Goal: Transaction & Acquisition: Purchase product/service

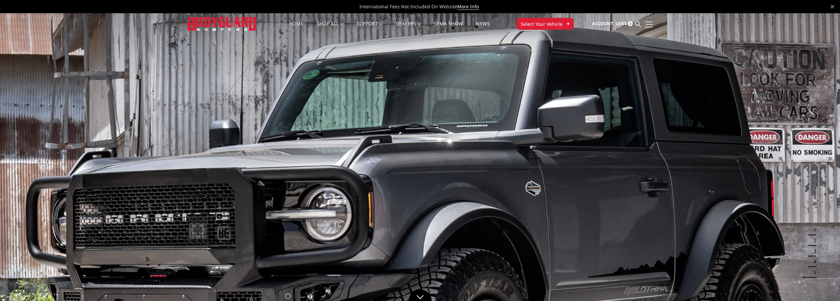
click at [650, 22] on span at bounding box center [649, 21] width 8 height 1
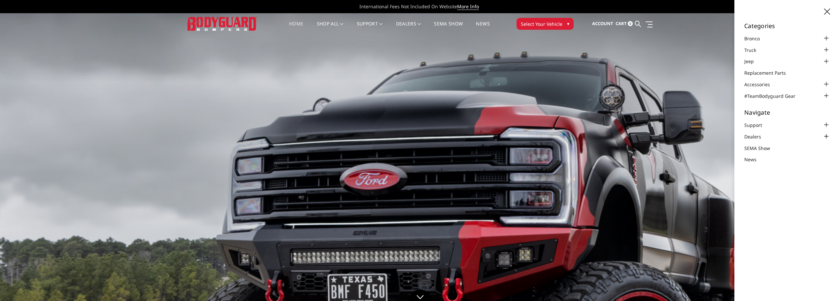
click at [828, 135] on div at bounding box center [827, 136] width 8 height 8
click at [826, 133] on div at bounding box center [827, 136] width 8 height 8
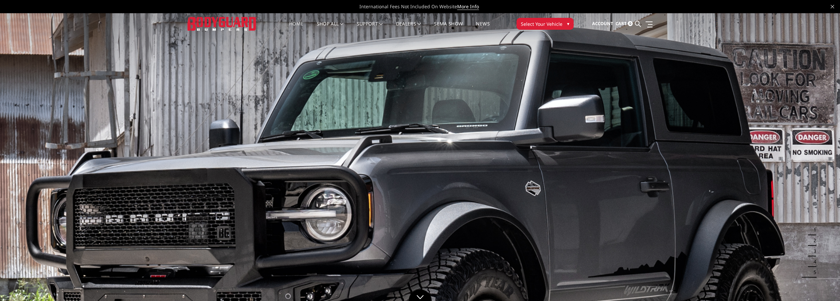
drag, startPoint x: 413, startPoint y: 7, endPoint x: 579, endPoint y: 69, distance: 176.6
click at [653, 23] on link at bounding box center [648, 24] width 9 height 7
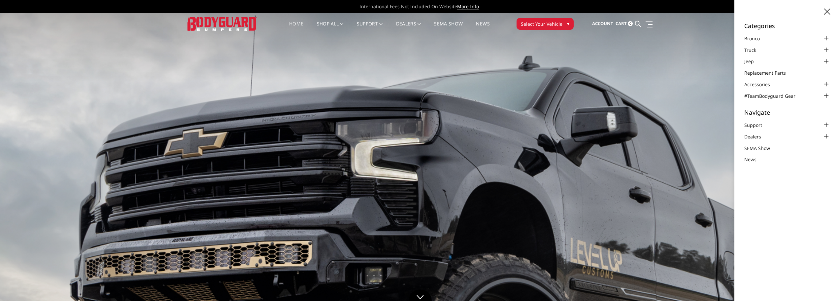
click at [563, 23] on button "Select Your Vehicle ▾" at bounding box center [545, 24] width 57 height 12
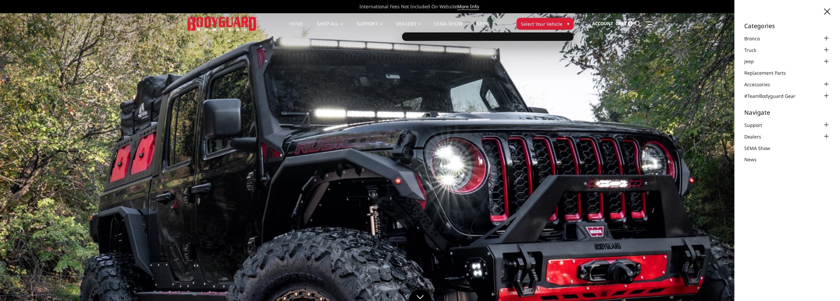
click at [827, 9] on icon at bounding box center [828, 12] width 6 height 6
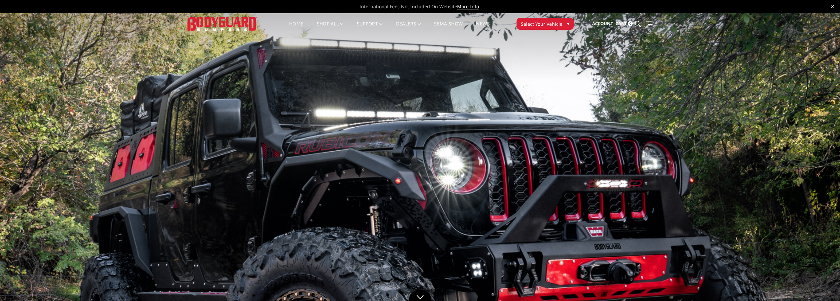
click at [561, 25] on button "Select Your Vehicle ▾" at bounding box center [545, 24] width 57 height 12
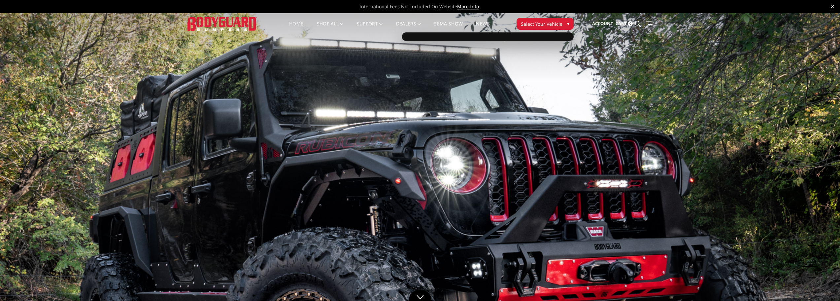
click at [561, 24] on button "Select Your Vehicle ▾" at bounding box center [545, 24] width 57 height 12
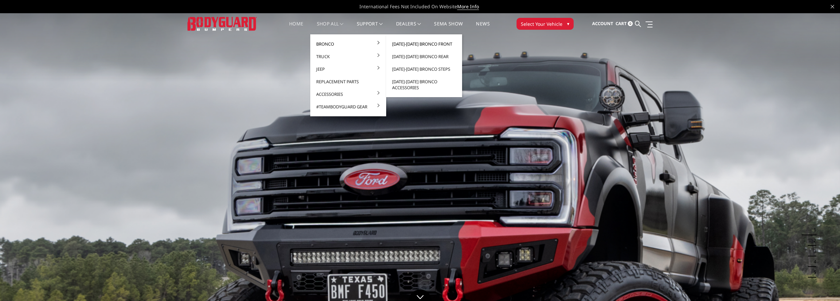
click at [412, 42] on link "[DATE]-[DATE] Bronco Front" at bounding box center [424, 44] width 71 height 13
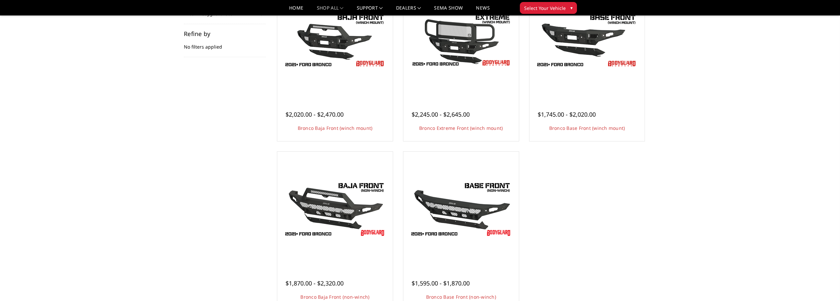
scroll to position [99, 0]
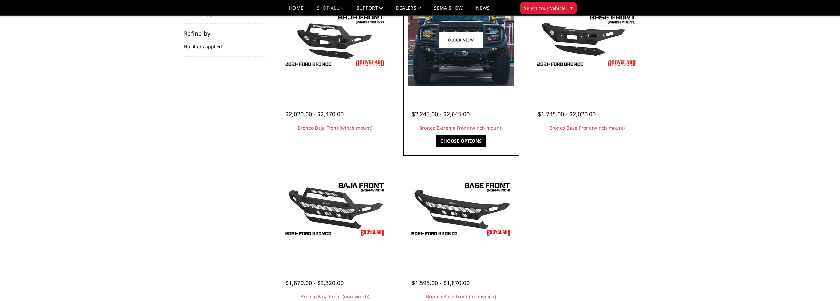
click at [472, 136] on link "Choose Options" at bounding box center [461, 141] width 50 height 13
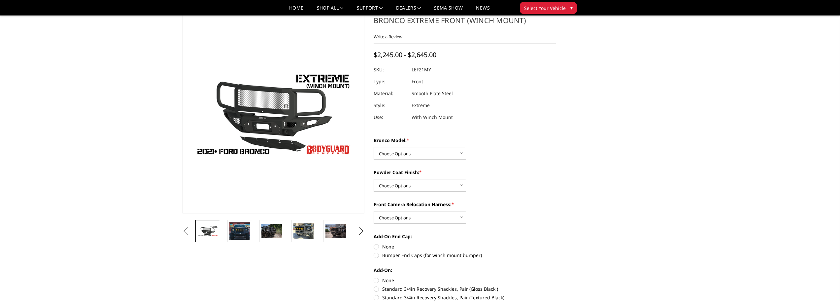
scroll to position [33, 0]
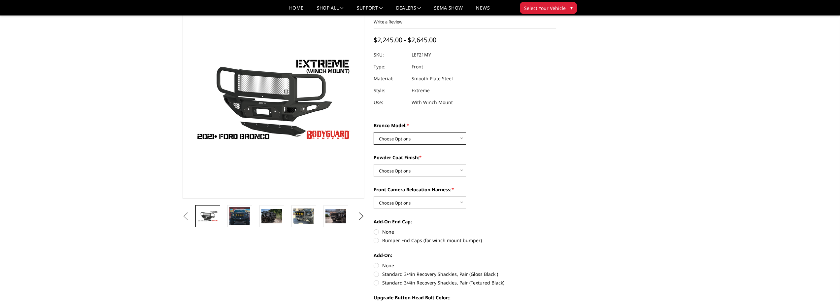
click at [456, 138] on select "Choose Options Base/Badlands/Wildtrak/etc. Raptor" at bounding box center [420, 138] width 92 height 13
select select "4018"
click at [374, 132] on select "Choose Options Base/Badlands/Wildtrak/etc. Raptor" at bounding box center [420, 138] width 92 height 13
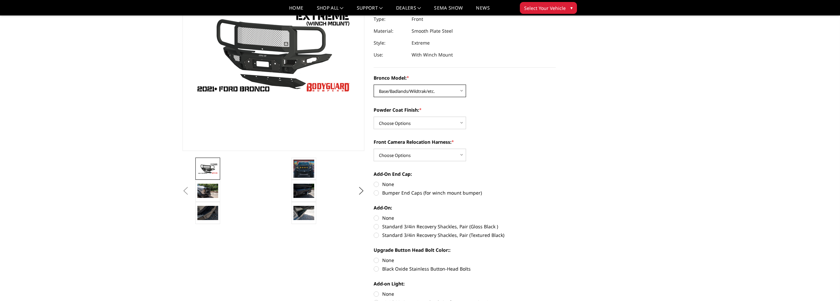
scroll to position [99, 0]
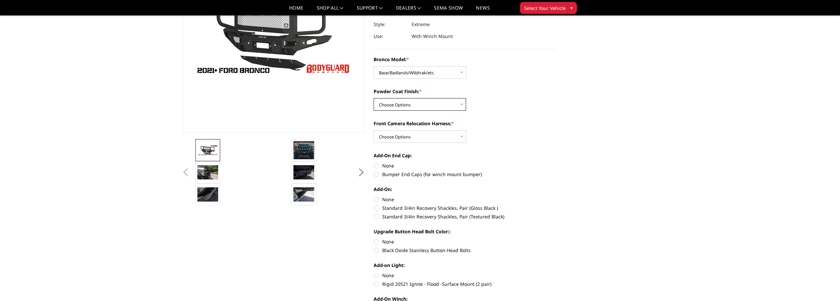
click at [459, 102] on select "Choose Options Bare Metal Textured Black Powder Coat" at bounding box center [420, 104] width 92 height 13
select select "4021"
click at [374, 98] on select "Choose Options Bare Metal Textured Black Powder Coat" at bounding box center [420, 104] width 92 height 13
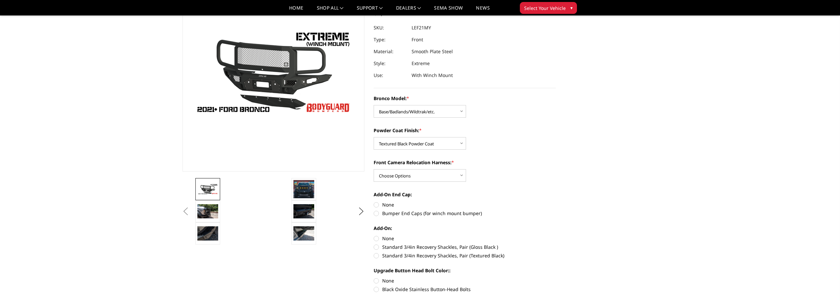
scroll to position [33, 0]
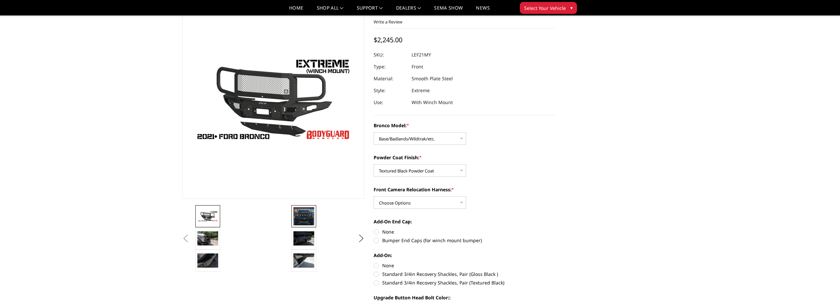
click at [308, 218] on img at bounding box center [304, 216] width 21 height 18
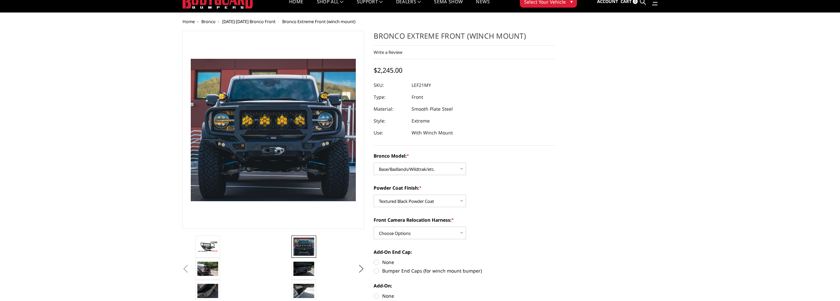
scroll to position [66, 0]
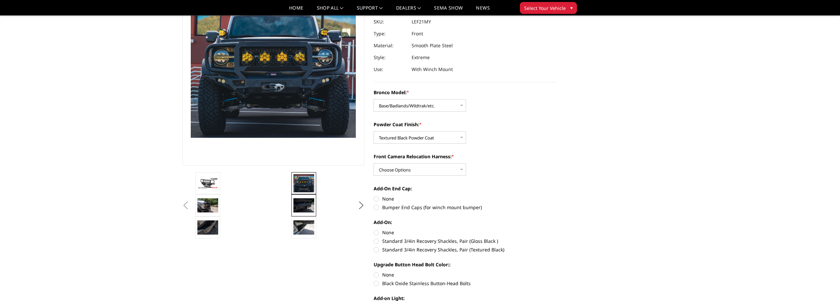
click at [308, 209] on img at bounding box center [304, 205] width 21 height 14
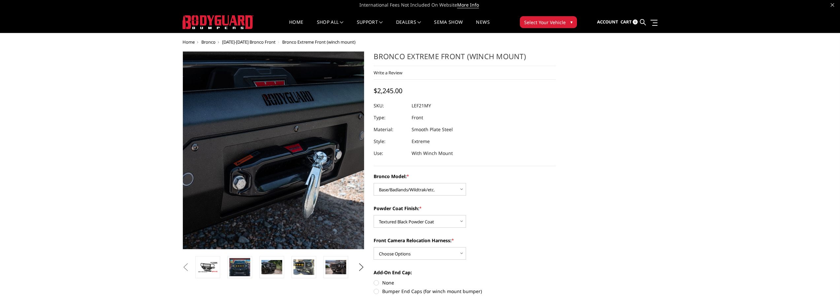
scroll to position [0, 0]
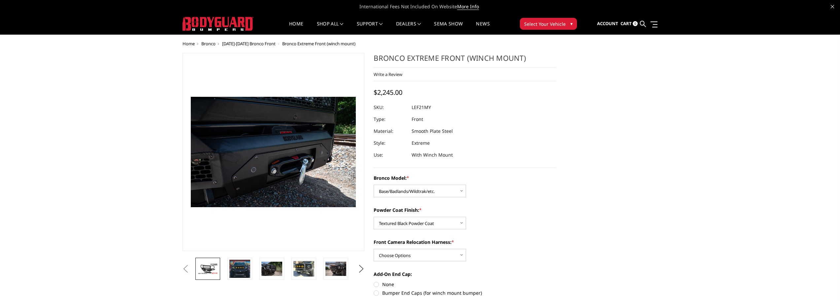
click at [215, 272] on img at bounding box center [207, 269] width 21 height 12
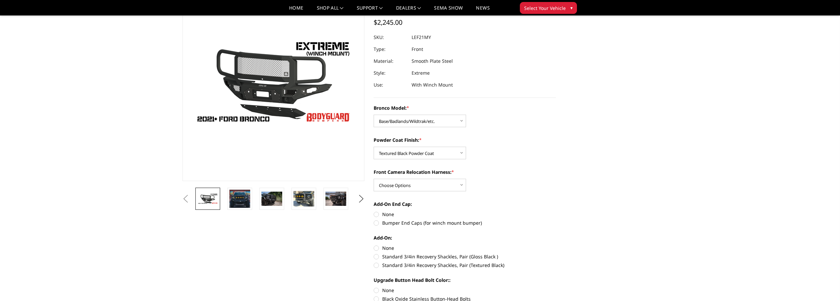
scroll to position [66, 0]
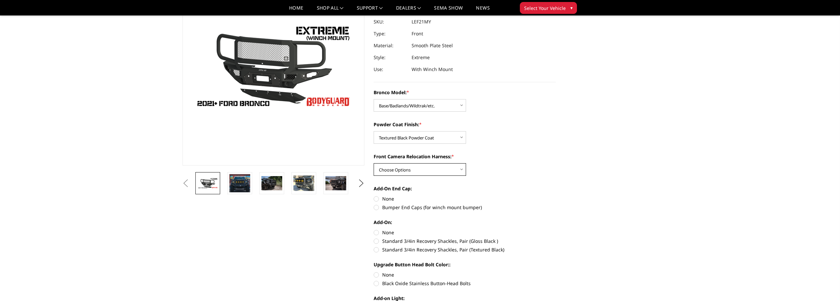
click at [462, 171] on select "Choose Options With Front Camera Relocation Harness Without Front Camera Reloca…" at bounding box center [420, 169] width 92 height 13
click at [559, 164] on section "Bronco Extreme Front (winch mount) Write a Review Write a Review × Bronco Extre…" at bounding box center [465, 193] width 192 height 452
click at [308, 185] on img at bounding box center [304, 183] width 21 height 16
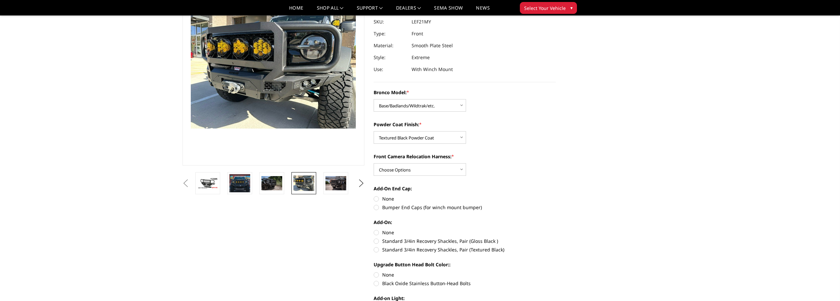
scroll to position [51, 0]
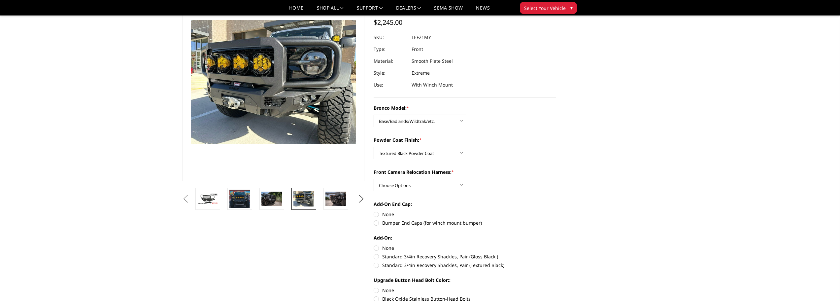
click at [308, 185] on section "Previous Next" at bounding box center [274, 96] width 192 height 227
click at [272, 195] on img at bounding box center [272, 199] width 21 height 14
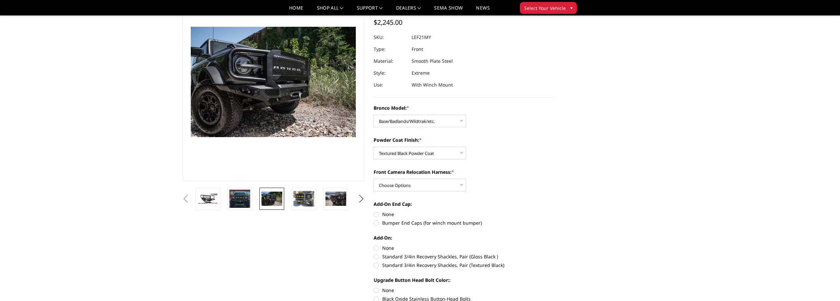
scroll to position [57, 0]
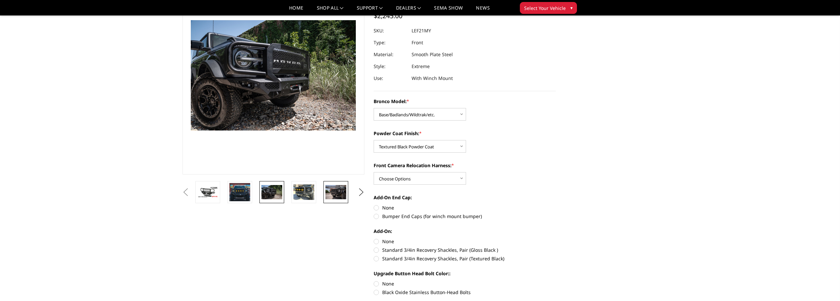
click at [342, 200] on link at bounding box center [336, 192] width 25 height 22
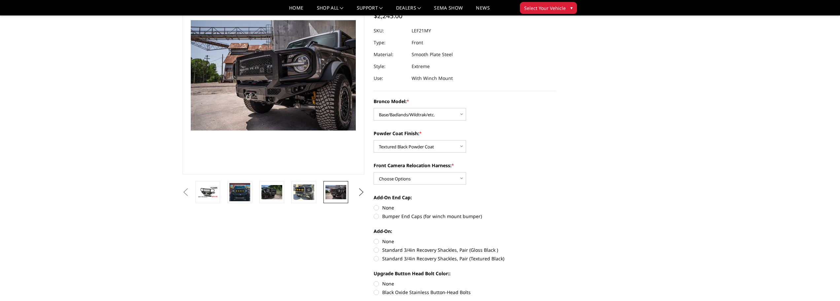
click at [361, 191] on button "Next" at bounding box center [361, 192] width 10 height 10
click at [333, 193] on img at bounding box center [336, 192] width 21 height 14
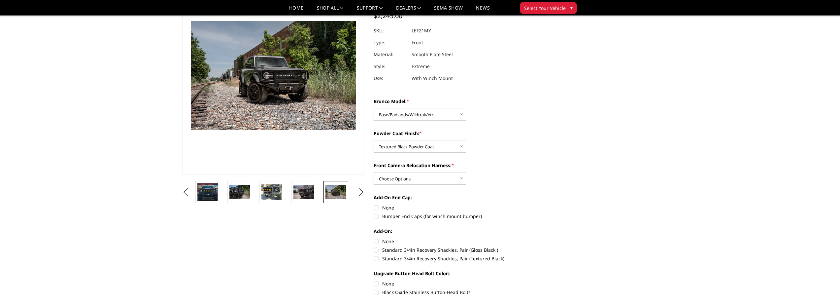
scroll to position [58, 0]
click at [362, 193] on button "Next" at bounding box center [361, 192] width 10 height 10
click at [329, 193] on img at bounding box center [336, 191] width 21 height 14
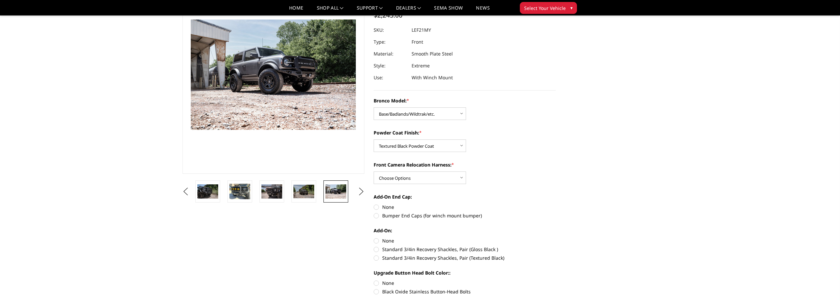
scroll to position [57, 0]
click at [359, 192] on button "Next" at bounding box center [361, 192] width 10 height 10
click at [329, 193] on img at bounding box center [336, 192] width 21 height 14
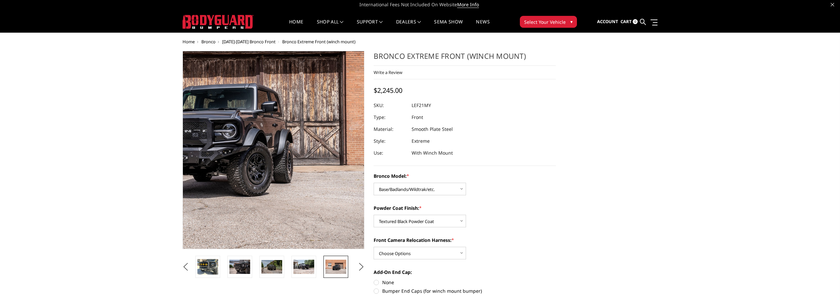
scroll to position [0, 0]
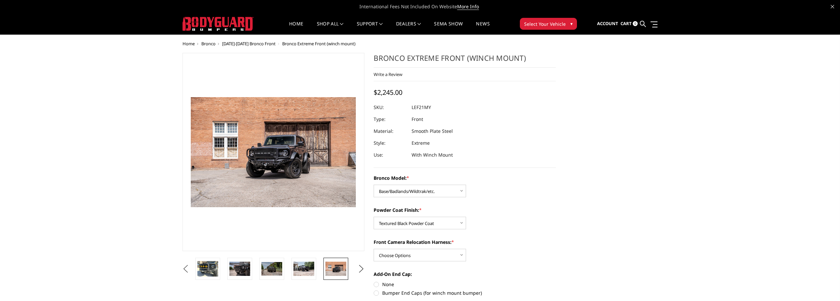
click at [185, 268] on button "Previous" at bounding box center [186, 269] width 10 height 10
click at [183, 269] on button "Previous" at bounding box center [186, 269] width 10 height 10
click at [187, 269] on button "Previous" at bounding box center [186, 269] width 10 height 10
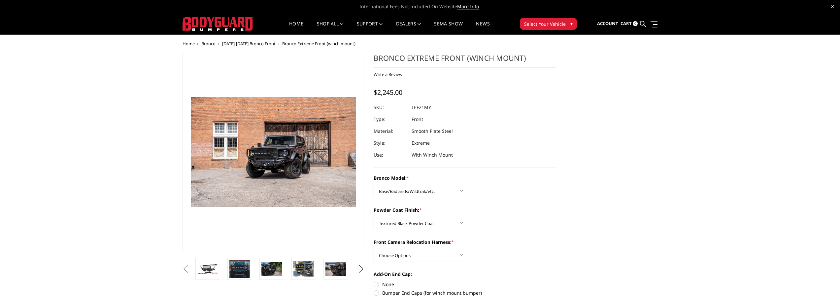
click at [191, 269] on button "Previous" at bounding box center [186, 269] width 10 height 10
click at [191, 271] on button "Previous" at bounding box center [186, 269] width 10 height 10
click at [210, 274] on img at bounding box center [207, 269] width 21 height 12
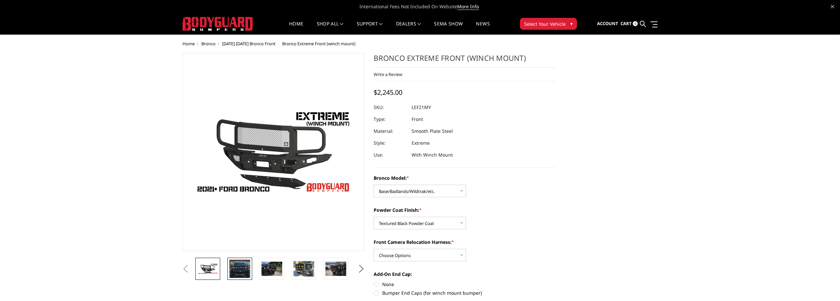
click at [247, 270] on img at bounding box center [240, 269] width 21 height 18
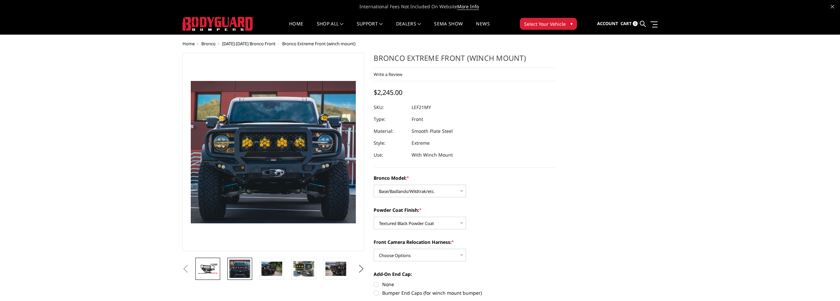
click at [215, 264] on img at bounding box center [207, 269] width 21 height 12
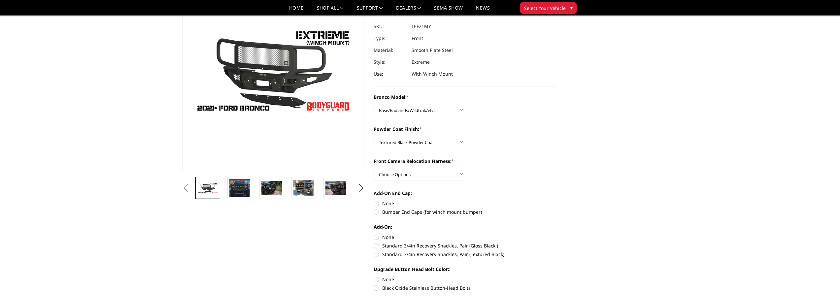
scroll to position [66, 0]
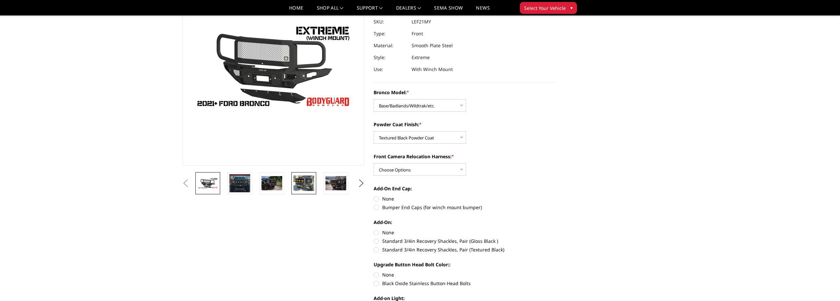
click at [301, 184] on img at bounding box center [304, 183] width 21 height 16
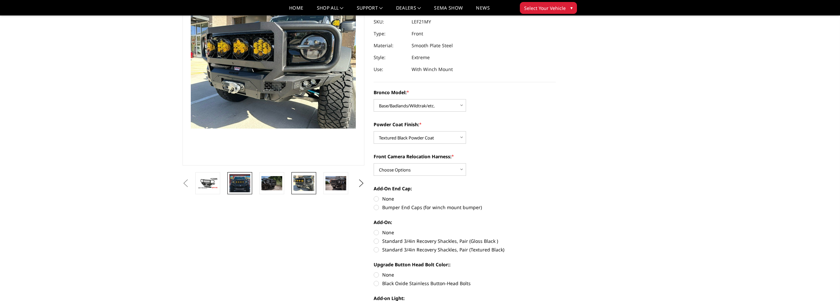
click at [246, 187] on img at bounding box center [240, 183] width 21 height 18
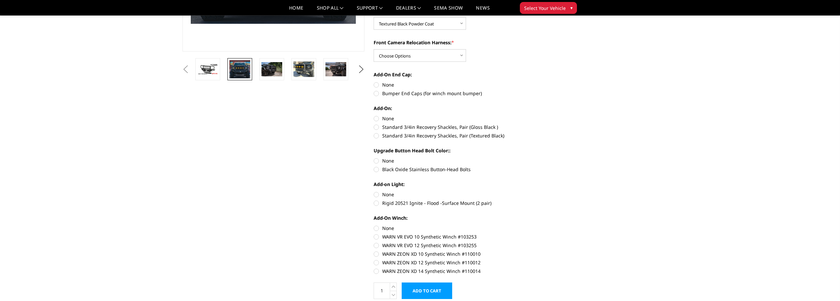
scroll to position [198, 0]
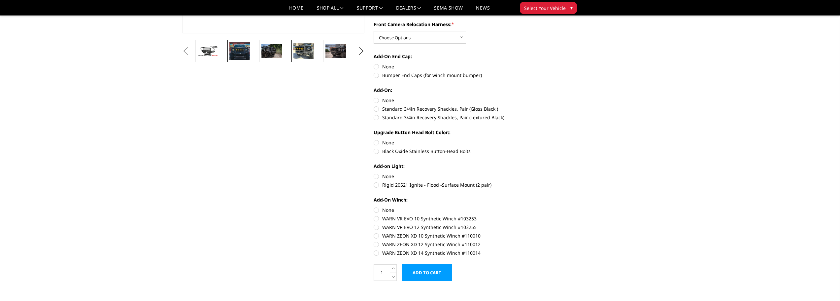
click at [307, 52] on img at bounding box center [304, 51] width 21 height 16
click at [300, 53] on img at bounding box center [304, 51] width 21 height 16
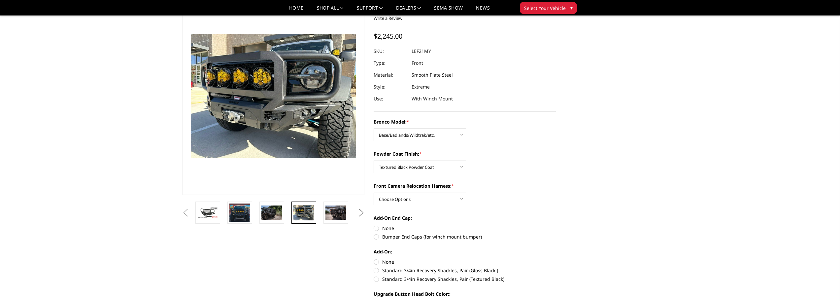
scroll to position [33, 0]
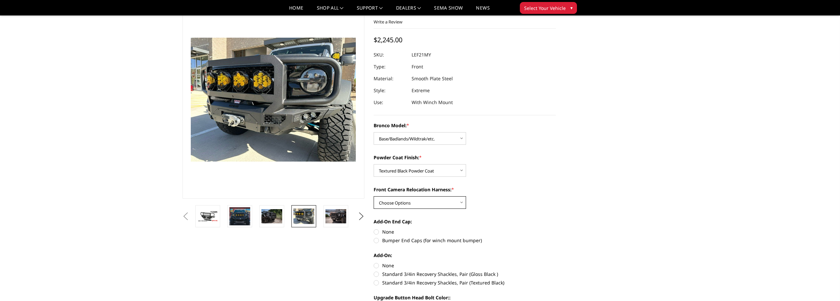
click at [459, 201] on select "Choose Options With Front Camera Relocation Harness Without Front Camera Reloca…" at bounding box center [420, 202] width 92 height 13
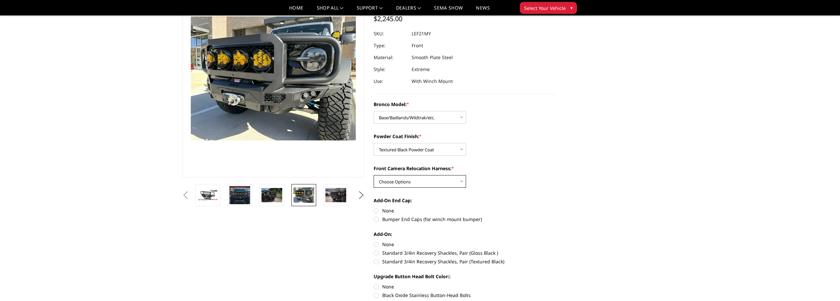
scroll to position [66, 0]
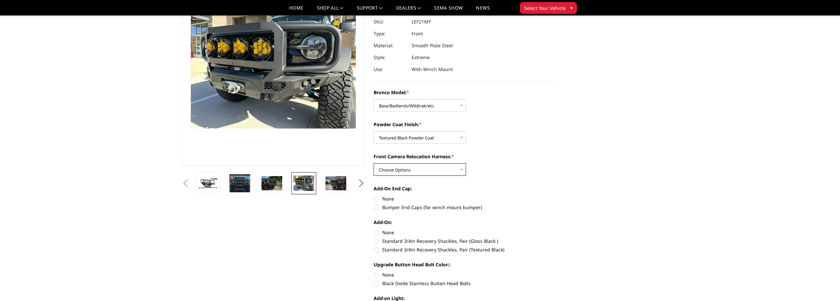
click at [456, 169] on select "Choose Options With Front Camera Relocation Harness Without Front Camera Reloca…" at bounding box center [420, 169] width 92 height 13
select select "4023"
click at [374, 163] on select "Choose Options With Front Camera Relocation Harness Without Front Camera Reloca…" at bounding box center [420, 169] width 92 height 13
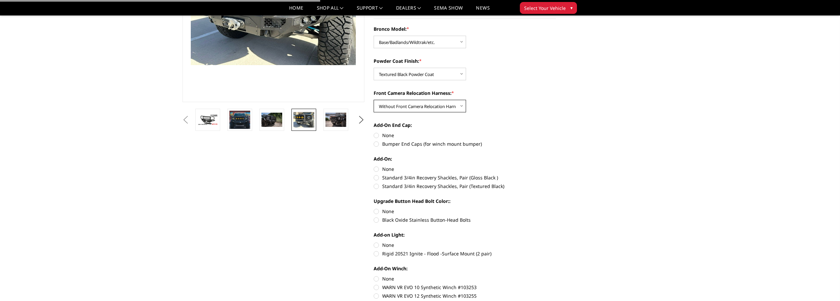
scroll to position [132, 0]
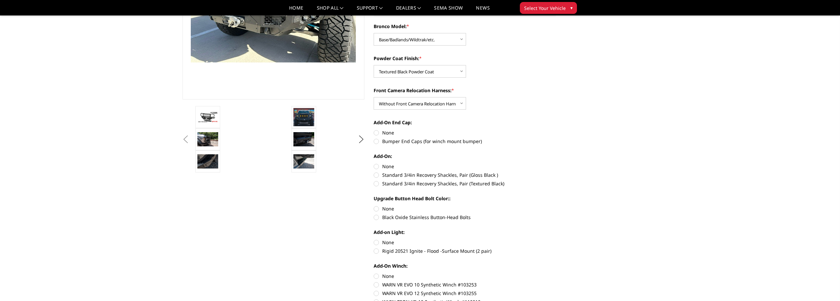
click at [375, 141] on label "Bumper End Caps (for winch mount bumper)" at bounding box center [465, 141] width 182 height 7
click at [556, 129] on input "Bumper End Caps (for winch mount bumper)" at bounding box center [556, 129] width 0 height 0
radio input "true"
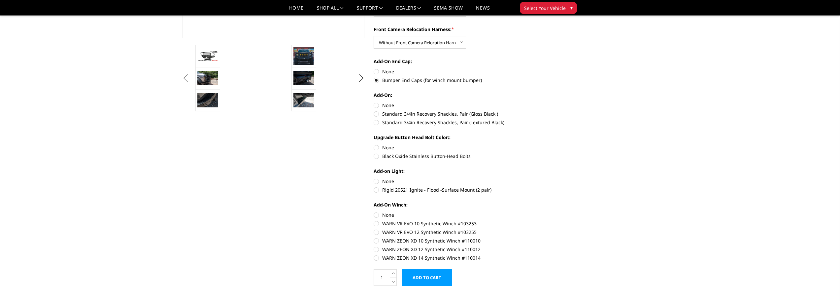
scroll to position [198, 0]
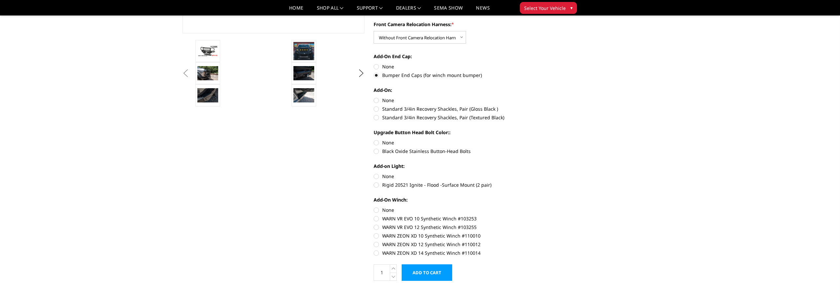
click at [374, 152] on label "Black Oxide Stainless Button-Head Bolts" at bounding box center [465, 151] width 182 height 7
click at [556, 139] on input "Black Oxide Stainless Button-Head Bolts" at bounding box center [556, 139] width 0 height 0
radio input "true"
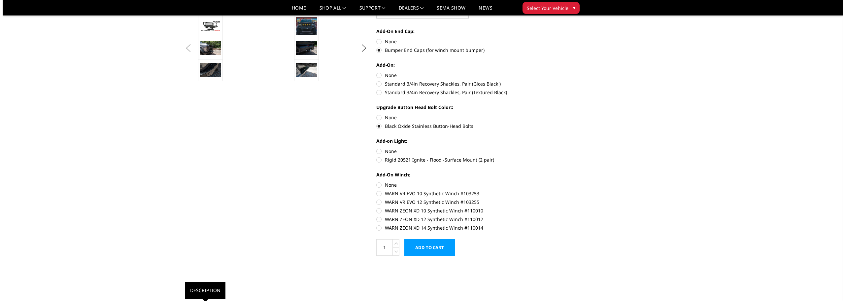
scroll to position [231, 0]
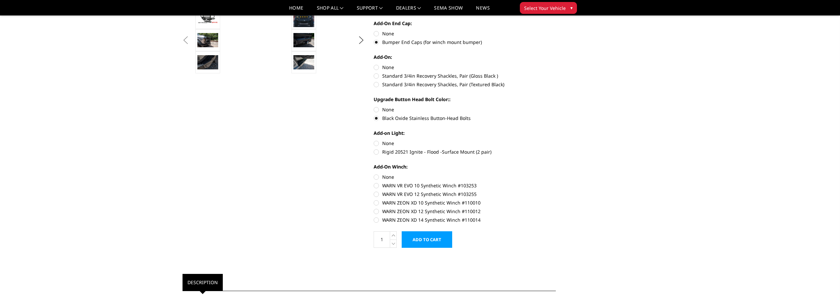
click at [435, 239] on input "Add to Cart" at bounding box center [427, 239] width 51 height 17
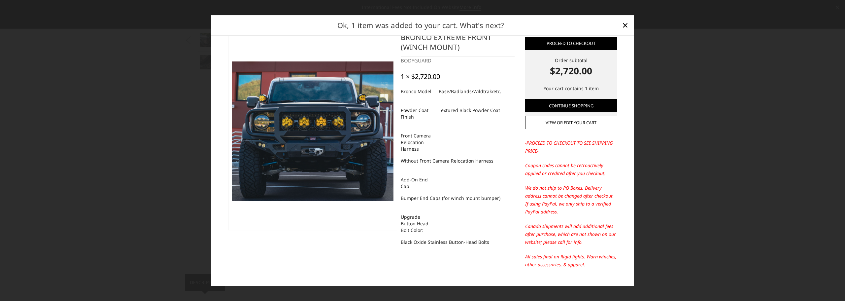
scroll to position [0, 0]
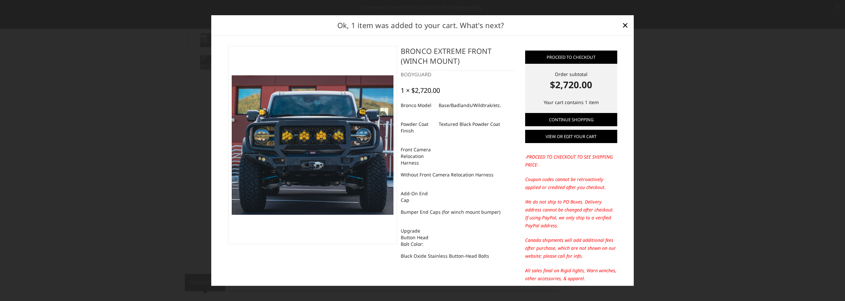
click at [568, 137] on link "View or edit your cart" at bounding box center [571, 136] width 92 height 13
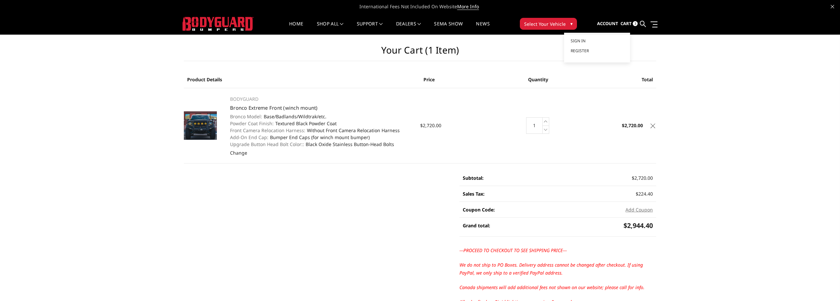
click at [611, 23] on span "Account" at bounding box center [607, 23] width 21 height 6
click at [580, 40] on span "Sign in" at bounding box center [578, 41] width 15 height 6
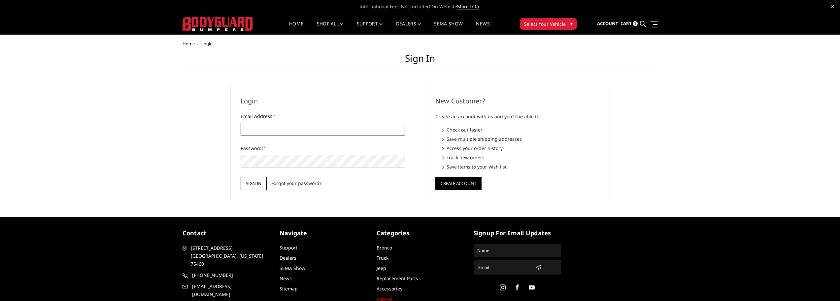
type input "[EMAIL_ADDRESS][DOMAIN_NAME]"
click at [245, 178] on input "Sign in" at bounding box center [254, 183] width 26 height 13
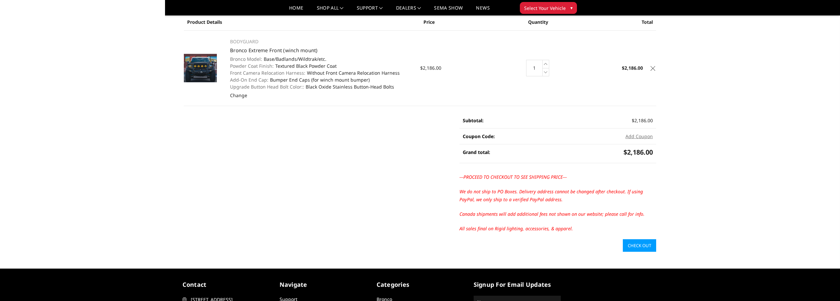
scroll to position [33, 0]
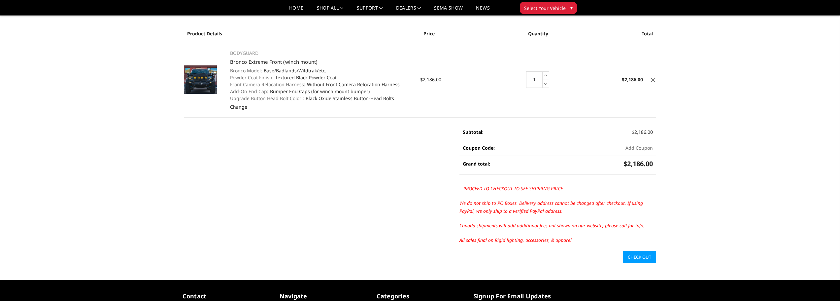
click at [643, 257] on link "Check out" at bounding box center [639, 257] width 33 height 13
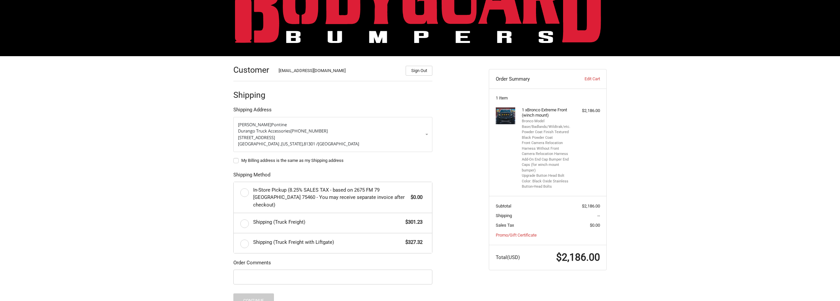
scroll to position [58, 0]
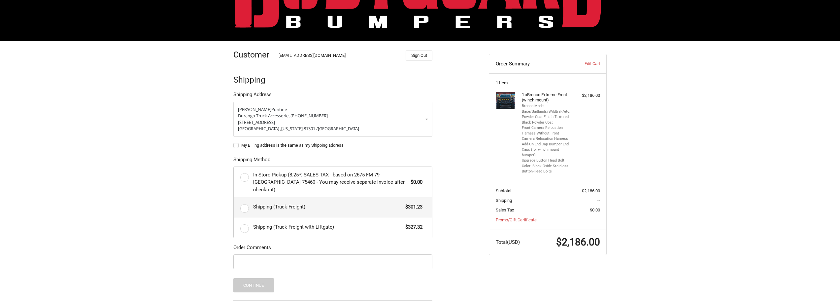
click at [246, 201] on label "Shipping (Truck Freight) $301.23" at bounding box center [333, 208] width 198 height 20
click at [234, 198] on input "Shipping (Truck Freight) $301.23" at bounding box center [234, 198] width 0 height 0
radio input "true"
click at [235, 146] on label "My Billing address is the same as my Shipping address" at bounding box center [332, 145] width 199 height 5
click at [234, 142] on input "My Billing address is the same as my Shipping address" at bounding box center [233, 142] width 0 height 0
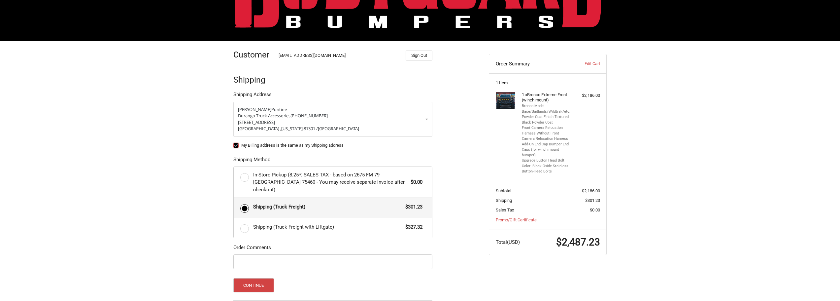
checkbox input "true"
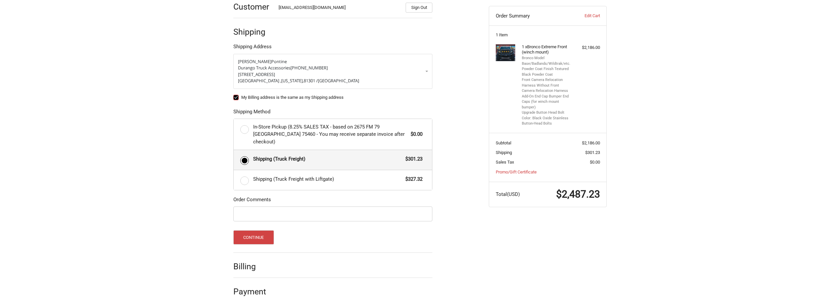
scroll to position [107, 0]
click at [282, 207] on input "Order Comments" at bounding box center [332, 212] width 199 height 15
type input "B"
type input "PO #Bucks Customs"
click at [259, 229] on button "Continue" at bounding box center [253, 236] width 41 height 14
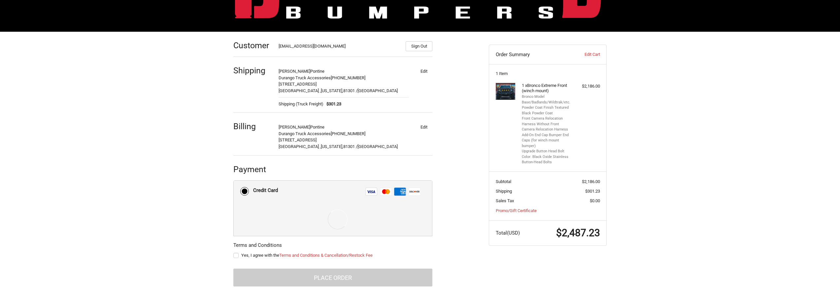
scroll to position [96, 0]
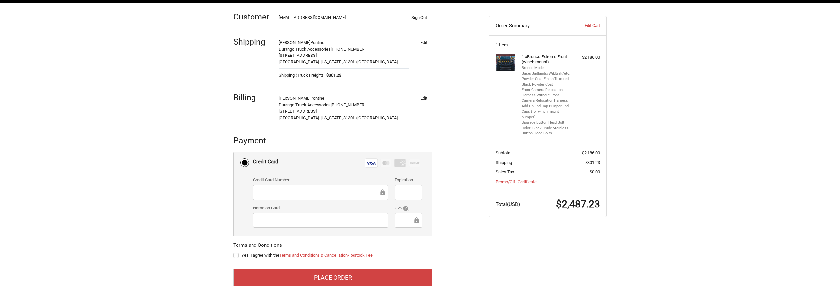
click at [235, 255] on label "Yes, I agree with the Terms and Conditions & Cancellation/Restock Fee" at bounding box center [332, 255] width 199 height 5
click at [234, 252] on input "Yes, I agree with the Terms and Conditions & Cancellation/Restock Fee" at bounding box center [233, 252] width 0 height 0
checkbox input "true"
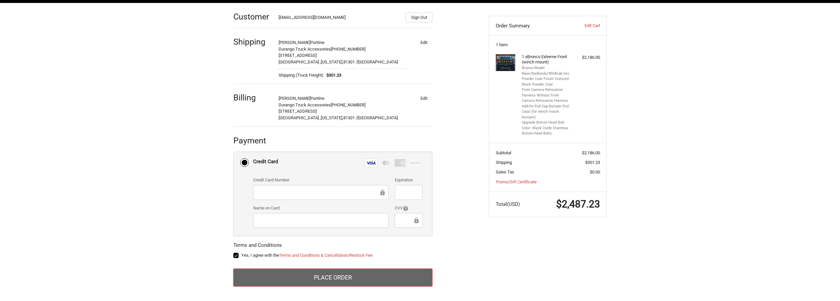
click at [333, 275] on button "Place Order" at bounding box center [332, 277] width 199 height 18
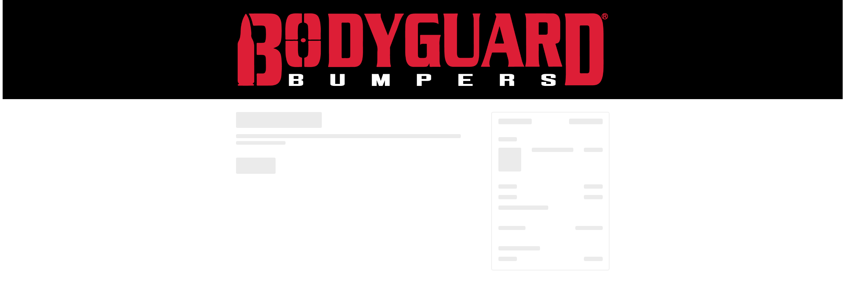
scroll to position [0, 0]
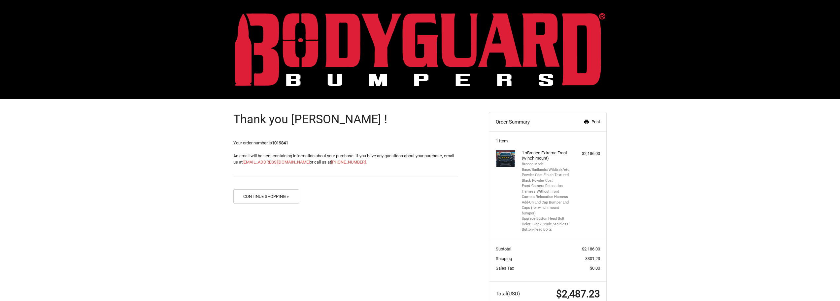
click at [591, 122] on link "Print" at bounding box center [583, 122] width 34 height 7
click at [268, 194] on button "Continue Shopping »" at bounding box center [266, 196] width 66 height 14
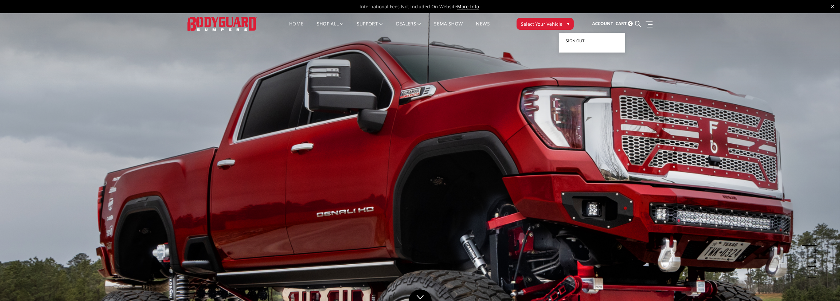
click at [580, 41] on span "Sign out" at bounding box center [575, 41] width 19 height 6
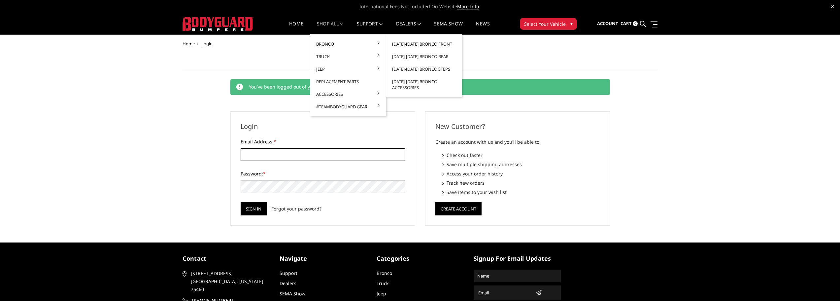
type input "durangotrucks@hotmail.com"
click at [425, 42] on link "[DATE]-[DATE] Bronco Front" at bounding box center [424, 44] width 71 height 13
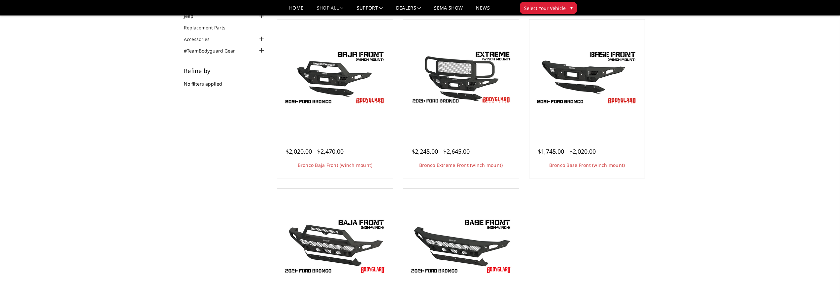
scroll to position [66, 0]
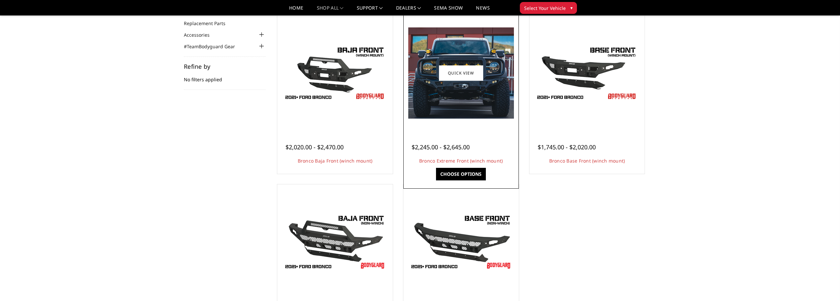
click at [468, 97] on img at bounding box center [461, 72] width 106 height 91
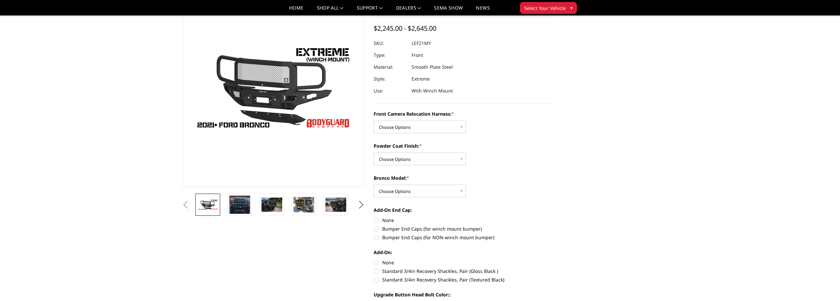
scroll to position [66, 0]
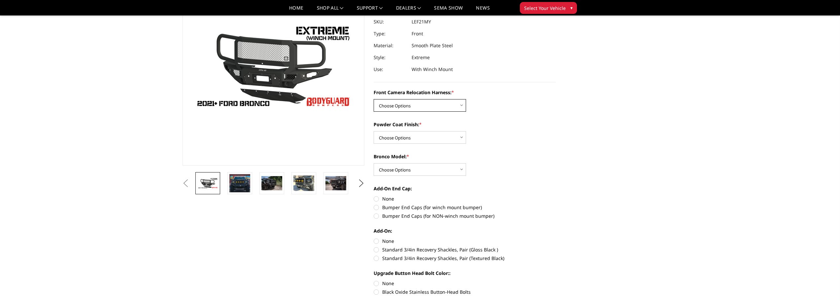
click at [415, 107] on select "Choose Options Without Front Camera Relocation Harness With Front Camera Reloca…" at bounding box center [420, 105] width 92 height 13
select select "4023"
click at [374, 99] on select "Choose Options Without Front Camera Relocation Harness With Front Camera Reloca…" at bounding box center [420, 105] width 92 height 13
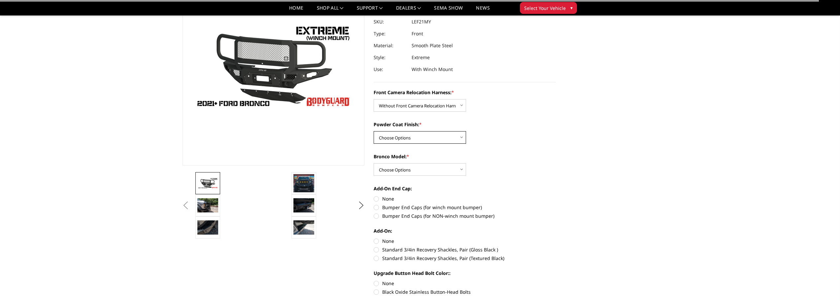
click at [415, 135] on select "Choose Options Textured Black Powder Coat Bare Metal" at bounding box center [420, 137] width 92 height 13
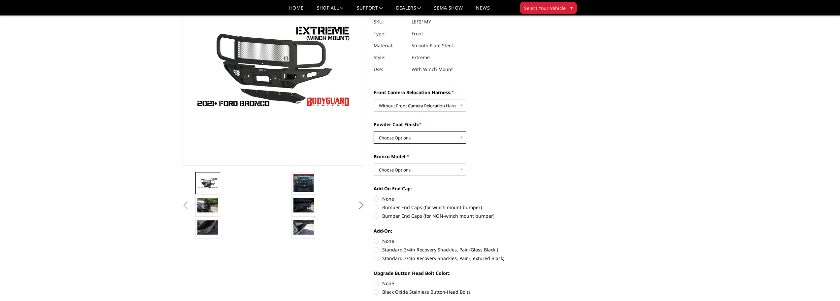
select select "4021"
click at [374, 131] on select "Choose Options Textured Black Powder Coat Bare Metal" at bounding box center [420, 137] width 92 height 13
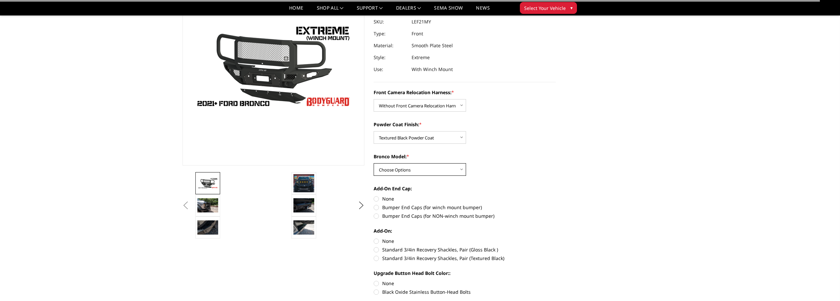
click at [416, 170] on select "Choose Options Raptor Base/Badlands/Wildtrak/etc." at bounding box center [420, 169] width 92 height 13
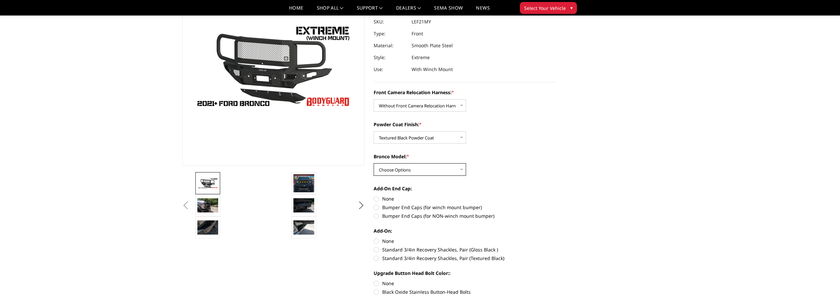
select select "4018"
click at [374, 163] on select "Choose Options Raptor Base/Badlands/Wildtrak/etc." at bounding box center [420, 169] width 92 height 13
click at [396, 205] on label "Bumper End Caps (for winch mount bumper)" at bounding box center [465, 207] width 182 height 7
click at [556, 195] on input "Bumper End Caps (for winch mount bumper)" at bounding box center [556, 195] width 0 height 0
radio input "true"
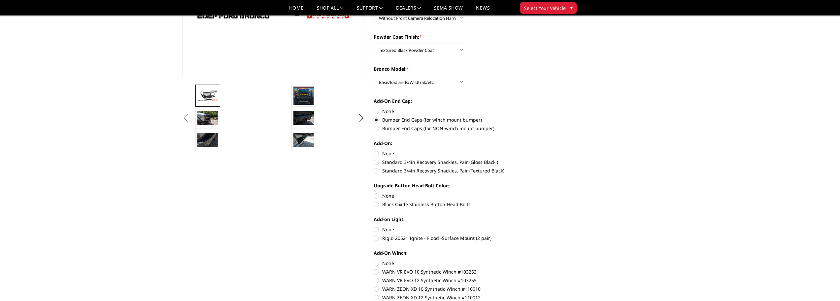
scroll to position [165, 0]
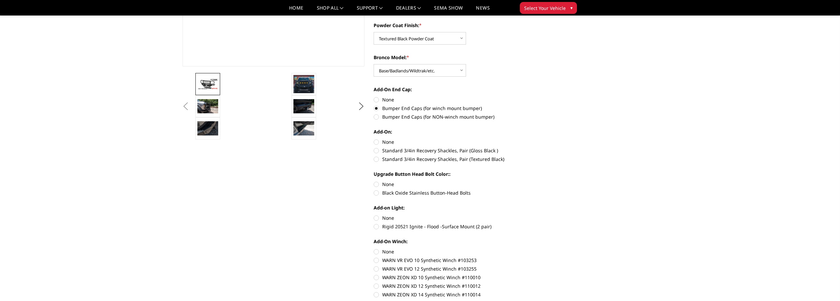
click at [428, 192] on label "Black Oxide Stainless Button-Head Bolts" at bounding box center [465, 192] width 182 height 7
click at [556, 181] on input "Black Oxide Stainless Button-Head Bolts" at bounding box center [556, 181] width 0 height 0
radio input "true"
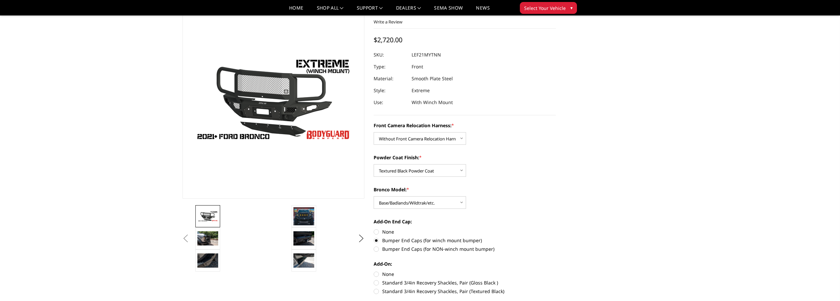
scroll to position [0, 0]
